Goal: Task Accomplishment & Management: Manage account settings

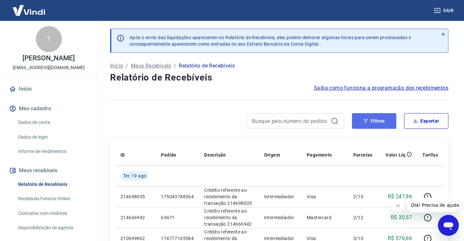
click at [380, 117] on button "Filtros" at bounding box center [374, 121] width 44 height 16
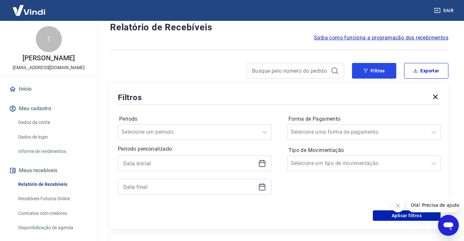
scroll to position [98, 0]
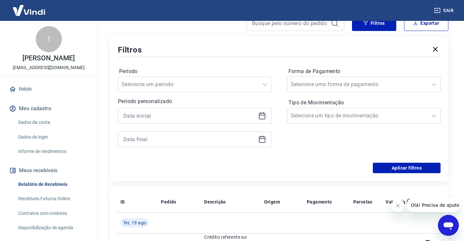
click at [264, 117] on icon at bounding box center [262, 116] width 8 height 8
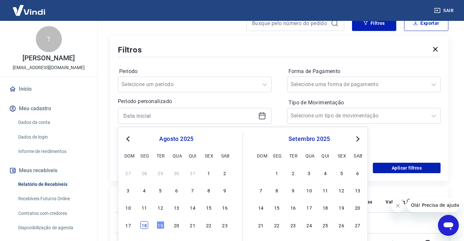
drag, startPoint x: 143, startPoint y: 226, endPoint x: 283, endPoint y: 24, distance: 245.2
click at [143, 225] on div "18" at bounding box center [144, 225] width 8 height 8
type input "18/08/2025"
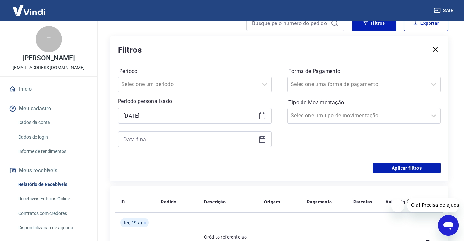
click at [264, 138] on icon at bounding box center [262, 138] width 7 height 1
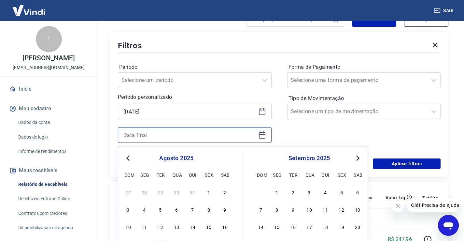
scroll to position [163, 0]
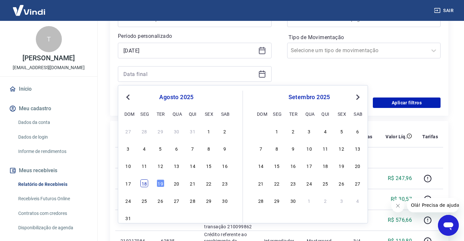
click at [144, 186] on div "18" at bounding box center [144, 183] width 8 height 8
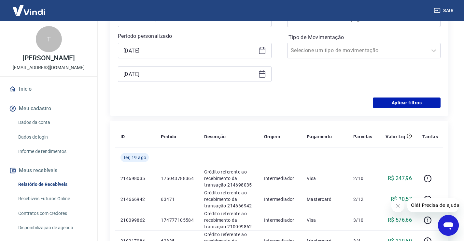
type input "18/08/2025"
click at [391, 51] on div at bounding box center [358, 50] width 134 height 9
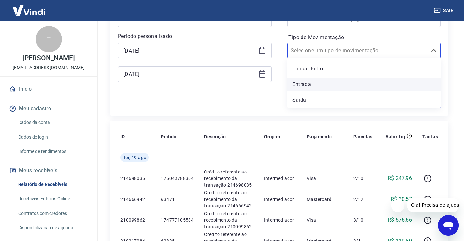
click at [312, 85] on div "Entrada" at bounding box center [364, 84] width 154 height 13
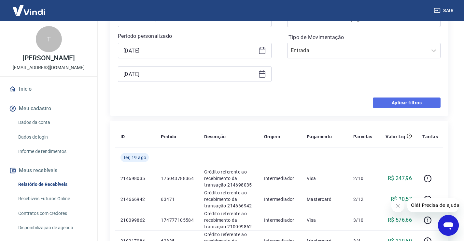
click at [419, 106] on button "Aplicar filtros" at bounding box center [407, 102] width 68 height 10
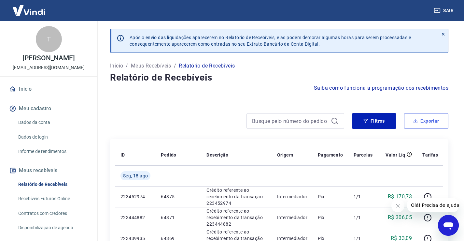
click at [438, 126] on button "Exportar" at bounding box center [426, 121] width 44 height 16
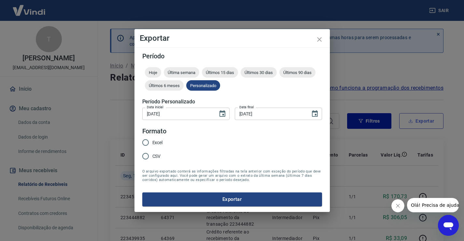
type input "18/08/2025"
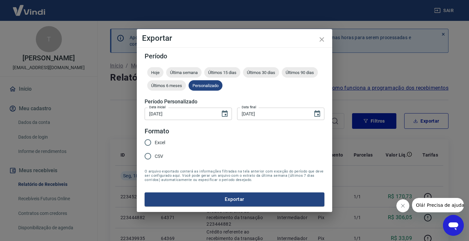
click at [146, 143] on input "Excel" at bounding box center [148, 143] width 14 height 14
radio input "true"
click at [210, 200] on button "Exportar" at bounding box center [235, 199] width 180 height 14
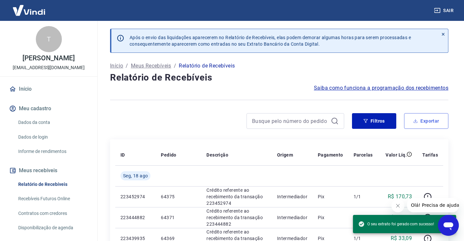
click at [430, 125] on button "Exportar" at bounding box center [426, 121] width 44 height 16
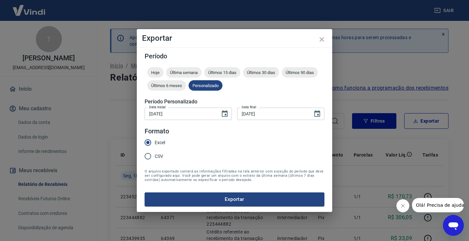
click at [155, 157] on span "CSV" at bounding box center [159, 156] width 8 height 7
click at [155, 157] on input "CSV" at bounding box center [148, 156] width 14 height 14
radio input "true"
click at [222, 199] on button "Exportar" at bounding box center [235, 199] width 180 height 14
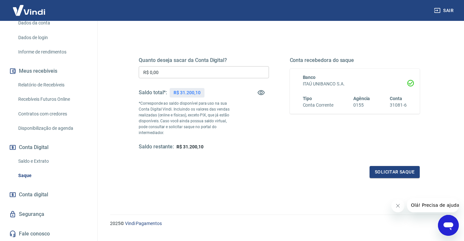
scroll to position [81, 0]
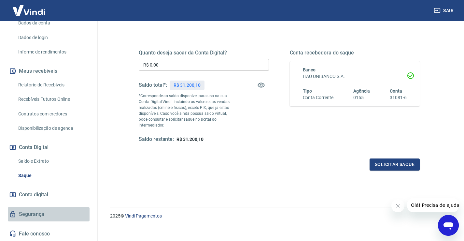
click at [51, 218] on link "Segurança" at bounding box center [49, 214] width 82 height 14
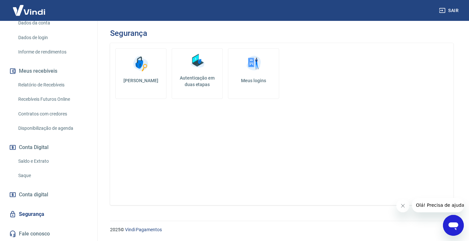
click at [198, 89] on link "Autenticação em duas etapas" at bounding box center [197, 73] width 51 height 51
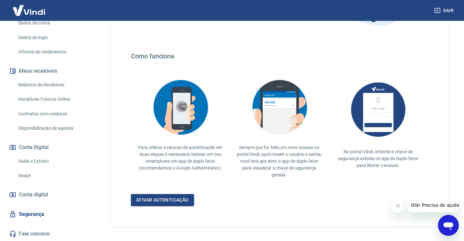
scroll to position [120, 0]
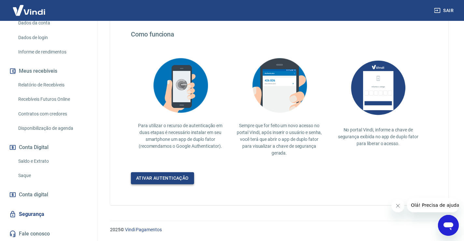
click at [147, 180] on link "Ativar autenticação" at bounding box center [162, 178] width 63 height 12
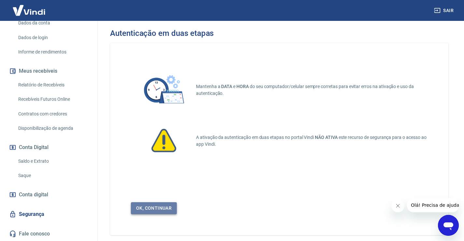
click at [160, 207] on link "Ok, continuar" at bounding box center [154, 208] width 46 height 12
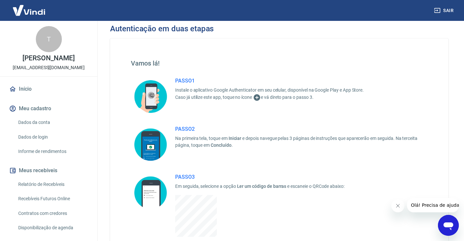
click at [31, 96] on link "Início" at bounding box center [49, 89] width 82 height 14
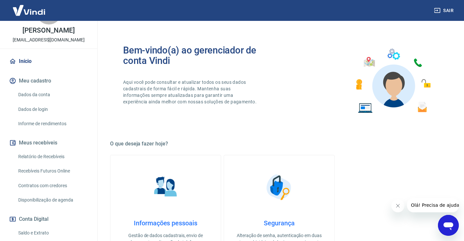
scroll to position [98, 0]
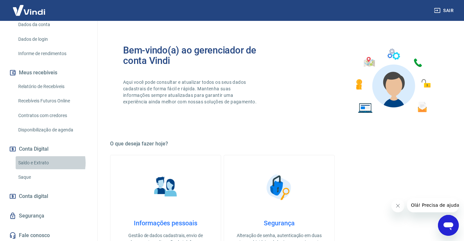
click at [45, 169] on link "Saldo e Extrato" at bounding box center [53, 162] width 74 height 13
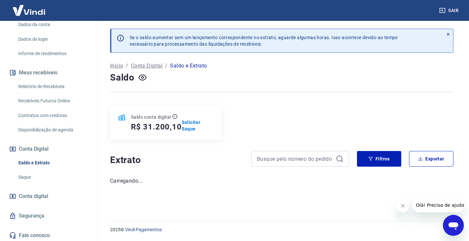
click at [38, 183] on link "Saque" at bounding box center [53, 176] width 74 height 13
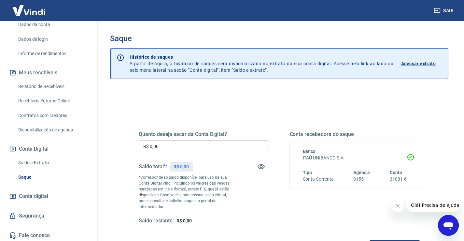
click at [188, 149] on input "R$ 0,00" at bounding box center [204, 146] width 130 height 12
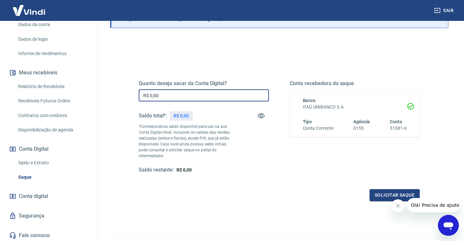
scroll to position [65, 0]
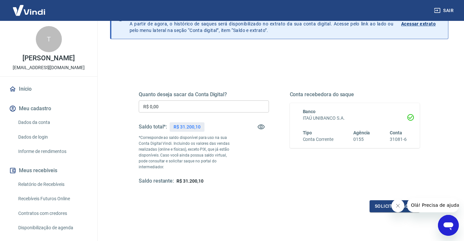
scroll to position [65, 0]
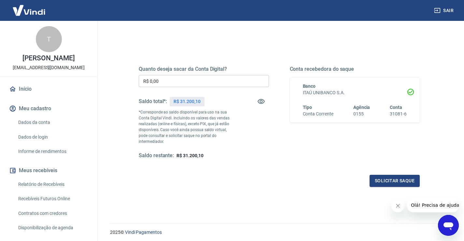
click at [167, 80] on input "R$ 0,00" at bounding box center [204, 81] width 130 height 12
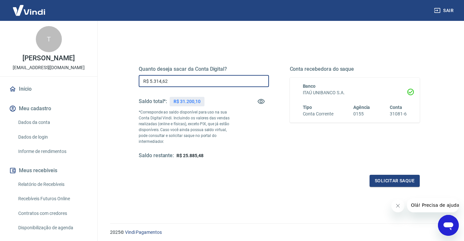
type input "R$ 5.314,62"
click at [380, 175] on button "Solicitar saque" at bounding box center [395, 181] width 50 height 12
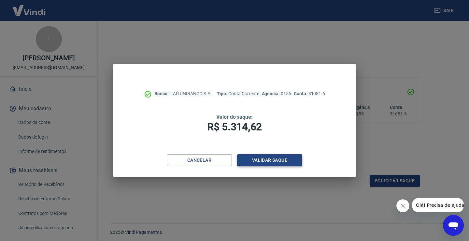
click at [278, 164] on button "Validar saque" at bounding box center [269, 160] width 65 height 12
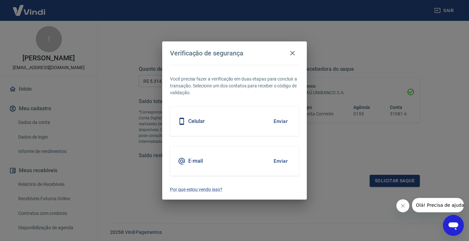
click at [277, 160] on button "Enviar" at bounding box center [280, 161] width 21 height 14
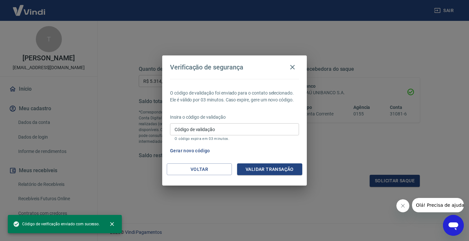
click at [195, 129] on input "Código de validação" at bounding box center [234, 129] width 129 height 12
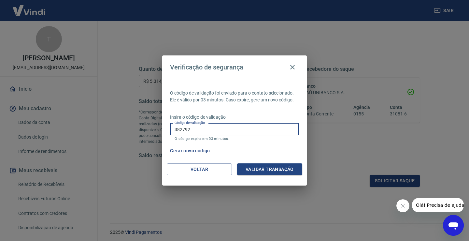
type input "382792"
click at [268, 170] on button "Validar transação" at bounding box center [269, 169] width 65 height 12
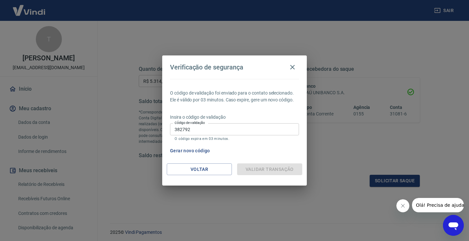
click at [406, 206] on button "Fechar mensagem da empresa" at bounding box center [402, 205] width 13 height 13
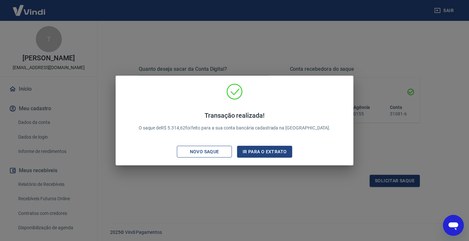
click at [205, 155] on div "Novo saque" at bounding box center [204, 152] width 45 height 8
